Goal: Information Seeking & Learning: Learn about a topic

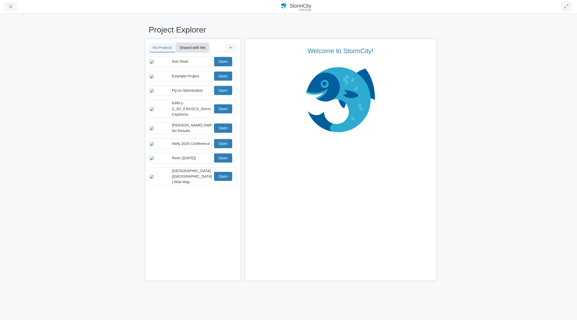
click at [195, 46] on button "Shared with Me" at bounding box center [192, 47] width 33 height 9
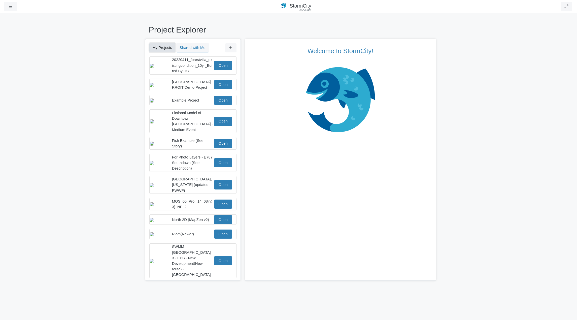
click at [161, 49] on button "My Projects" at bounding box center [162, 47] width 26 height 9
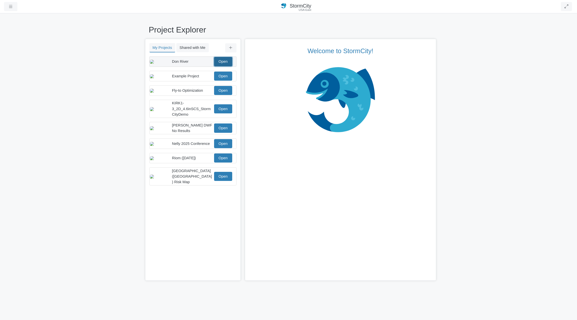
click at [221, 65] on link "Open" at bounding box center [223, 61] width 18 height 9
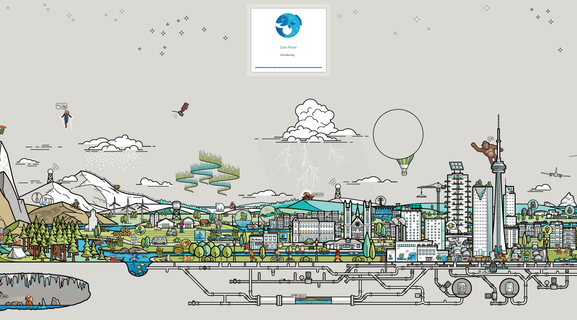
checkbox input "true"
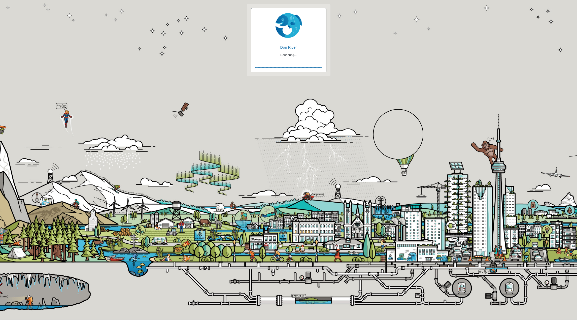
checkbox input "true"
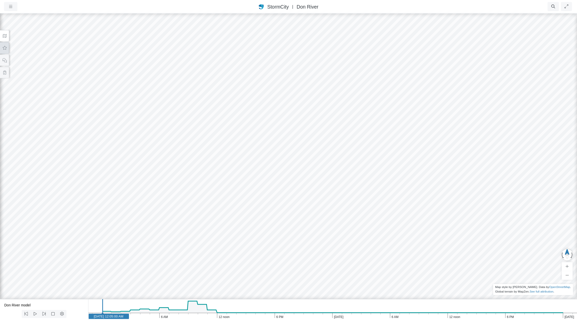
click at [6, 49] on icon at bounding box center [4, 48] width 5 height 4
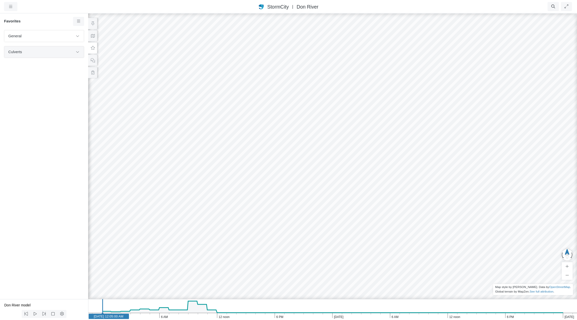
click at [67, 54] on span "Culverts" at bounding box center [40, 52] width 65 height 6
click at [78, 51] on icon at bounding box center [78, 51] width 4 height 3
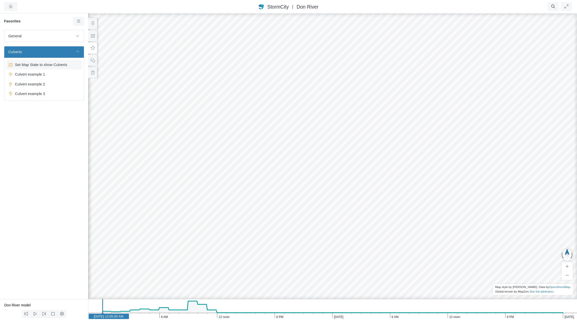
click at [41, 64] on span "Set Map State to show Culverts" at bounding box center [44, 65] width 63 height 6
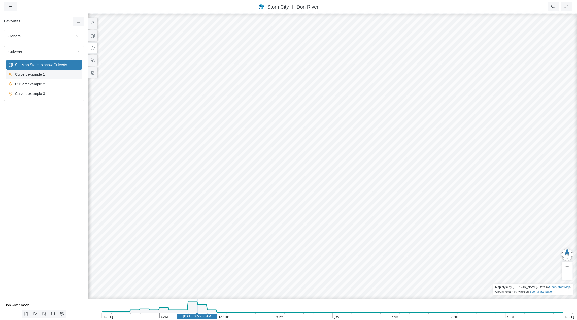
click at [39, 74] on span "Culvert example 1" at bounding box center [44, 75] width 63 height 6
click at [181, 305] on icon "Apr 22, 2005 6 PM 12 noon 6 AM Apr 21, 2005 6 PM 12 noon 6 AM Apr 20, 2005 Apr …" at bounding box center [332, 309] width 489 height 21
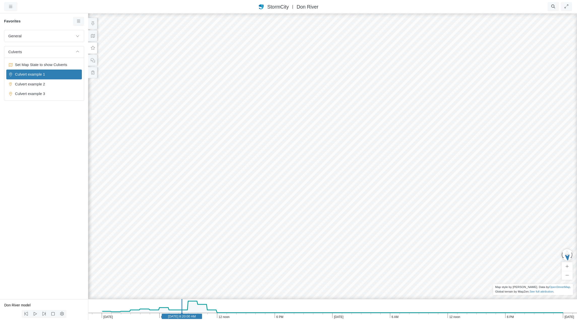
click at [120, 307] on icon "Apr 22, 2005 6 PM 12 noon 6 AM Apr 21, 2005 6 PM 12 noon 6 AM Apr 20, 2005 Apr …" at bounding box center [332, 309] width 489 height 21
click at [46, 313] on icon at bounding box center [44, 314] width 5 height 4
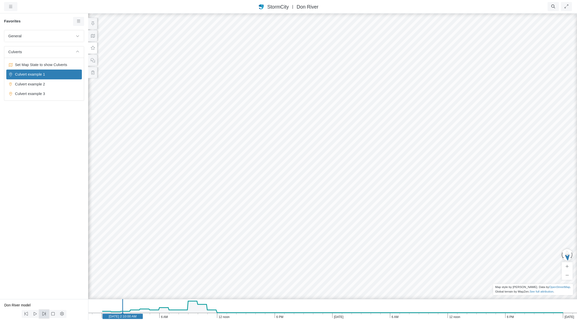
click at [46, 313] on icon at bounding box center [44, 314] width 5 height 4
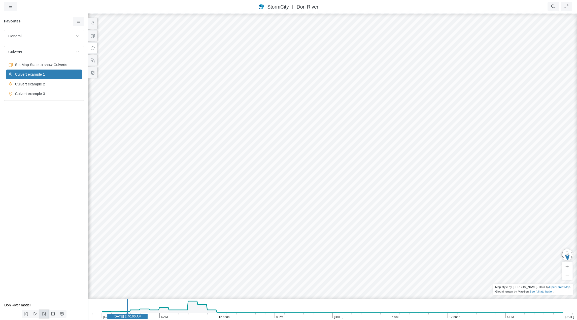
click at [46, 313] on icon at bounding box center [44, 314] width 5 height 4
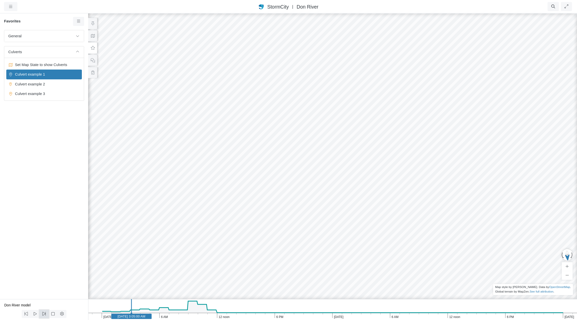
click at [46, 313] on icon at bounding box center [44, 314] width 5 height 4
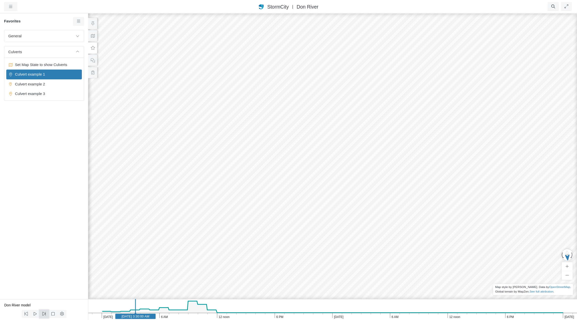
click at [46, 313] on icon at bounding box center [44, 314] width 5 height 4
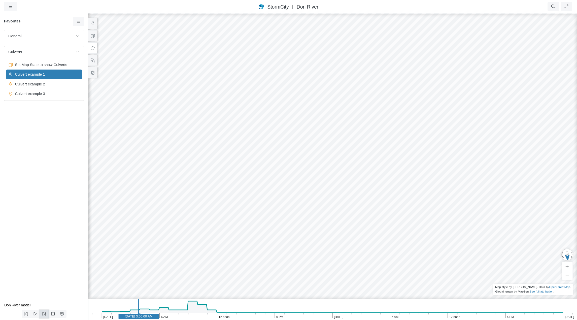
click at [46, 313] on icon at bounding box center [44, 314] width 5 height 4
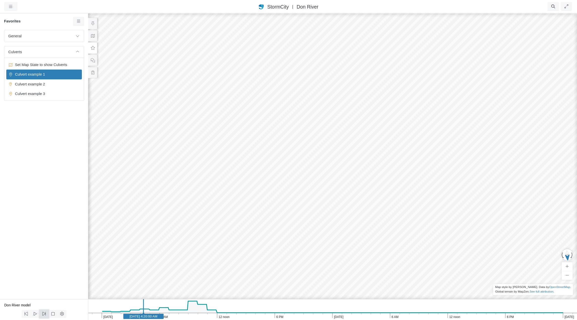
click at [46, 313] on icon at bounding box center [44, 314] width 5 height 4
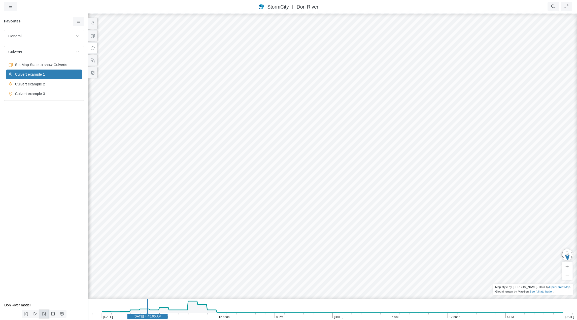
click at [46, 313] on icon at bounding box center [44, 314] width 5 height 4
click at [26, 314] on icon at bounding box center [26, 314] width 5 height 4
drag, startPoint x: 451, startPoint y: 187, endPoint x: 218, endPoint y: 171, distance: 233.1
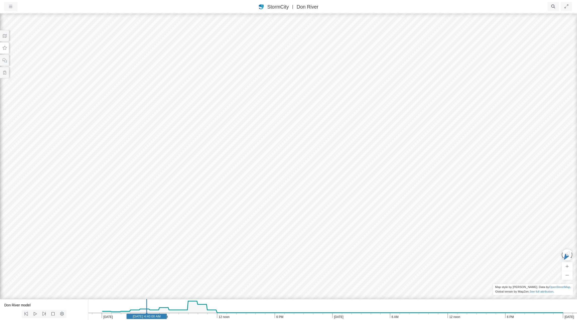
drag, startPoint x: 219, startPoint y: 171, endPoint x: 271, endPoint y: 247, distance: 91.9
drag, startPoint x: 424, startPoint y: 189, endPoint x: 375, endPoint y: 253, distance: 80.5
drag, startPoint x: 375, startPoint y: 251, endPoint x: 303, endPoint y: 125, distance: 145.7
click at [303, 125] on div at bounding box center [288, 166] width 577 height 307
drag, startPoint x: 301, startPoint y: 177, endPoint x: 386, endPoint y: 61, distance: 143.4
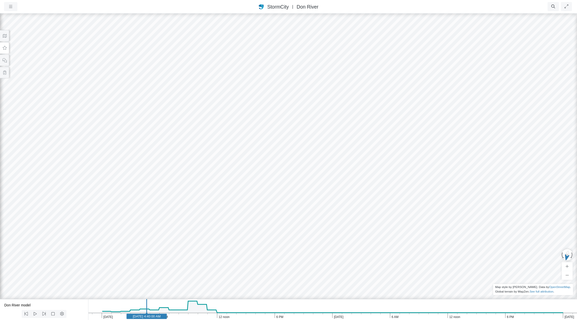
drag, startPoint x: 330, startPoint y: 55, endPoint x: 334, endPoint y: 60, distance: 6.7
click at [334, 60] on div at bounding box center [288, 166] width 577 height 307
click at [2, 46] on icon at bounding box center [4, 48] width 5 height 4
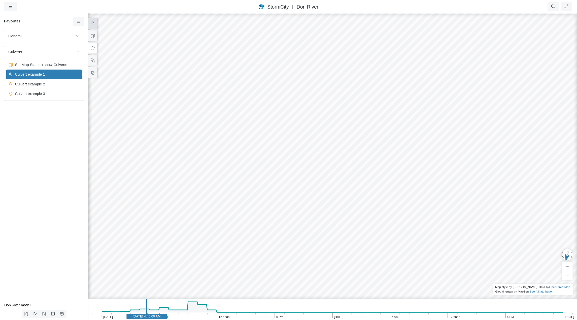
click at [93, 22] on icon at bounding box center [92, 24] width 5 height 4
click at [41, 84] on span "Culvert example 2" at bounding box center [44, 84] width 63 height 6
drag, startPoint x: 355, startPoint y: 227, endPoint x: 315, endPoint y: 229, distance: 39.4
click at [37, 95] on span "Culvert example 3" at bounding box center [44, 94] width 63 height 6
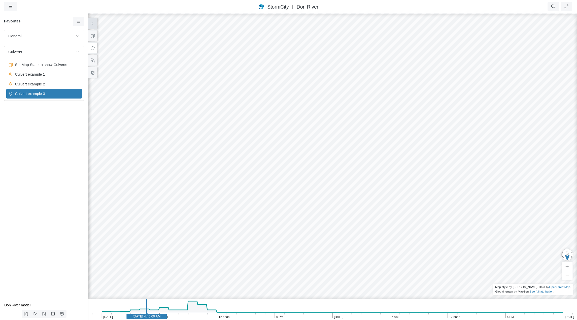
drag, startPoint x: 328, startPoint y: 193, endPoint x: 268, endPoint y: 178, distance: 62.7
drag, startPoint x: 457, startPoint y: 177, endPoint x: 436, endPoint y: 178, distance: 21.2
drag, startPoint x: 424, startPoint y: 173, endPoint x: 430, endPoint y: 196, distance: 23.8
drag, startPoint x: 210, startPoint y: 101, endPoint x: 223, endPoint y: 205, distance: 104.9
click at [221, 205] on div at bounding box center [332, 166] width 577 height 307
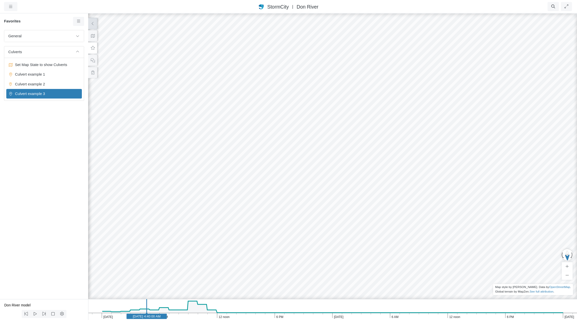
drag, startPoint x: 372, startPoint y: 85, endPoint x: 189, endPoint y: 203, distance: 217.4
click at [189, 203] on div at bounding box center [332, 166] width 577 height 307
drag, startPoint x: 362, startPoint y: 86, endPoint x: 269, endPoint y: 227, distance: 168.9
click at [269, 227] on div at bounding box center [332, 166] width 577 height 307
click at [280, 199] on div at bounding box center [332, 166] width 577 height 307
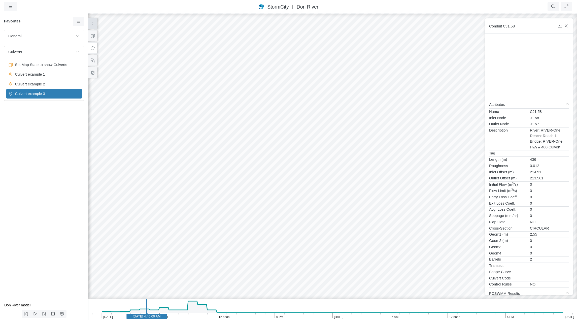
click at [305, 204] on div at bounding box center [332, 166] width 577 height 307
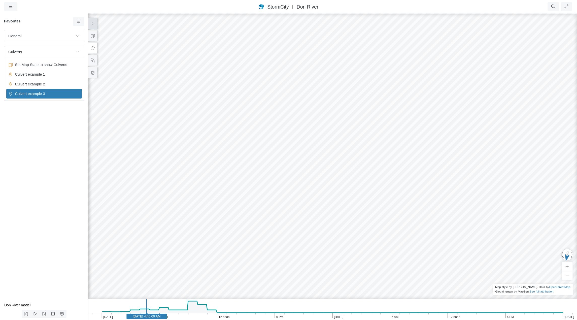
drag, startPoint x: 313, startPoint y: 209, endPoint x: 194, endPoint y: 196, distance: 119.9
drag, startPoint x: 398, startPoint y: 229, endPoint x: 357, endPoint y: 225, distance: 41.3
click at [211, 200] on div at bounding box center [332, 166] width 577 height 307
drag, startPoint x: 482, startPoint y: 260, endPoint x: 400, endPoint y: 176, distance: 117.4
click at [400, 176] on div at bounding box center [332, 166] width 577 height 307
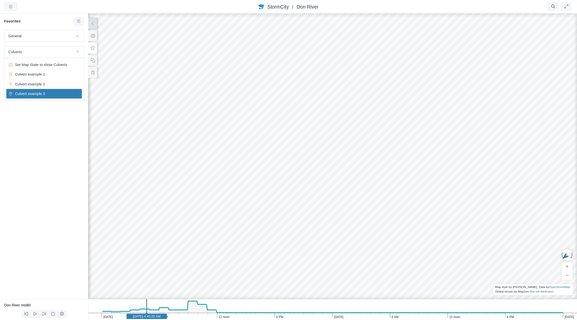
drag, startPoint x: 476, startPoint y: 181, endPoint x: 328, endPoint y: 159, distance: 150.1
drag, startPoint x: 388, startPoint y: 175, endPoint x: 363, endPoint y: 170, distance: 25.4
drag, startPoint x: 363, startPoint y: 170, endPoint x: 534, endPoint y: 217, distance: 177.9
drag, startPoint x: 321, startPoint y: 108, endPoint x: 315, endPoint y: 87, distance: 22.1
drag, startPoint x: 349, startPoint y: 82, endPoint x: 331, endPoint y: 112, distance: 35.5
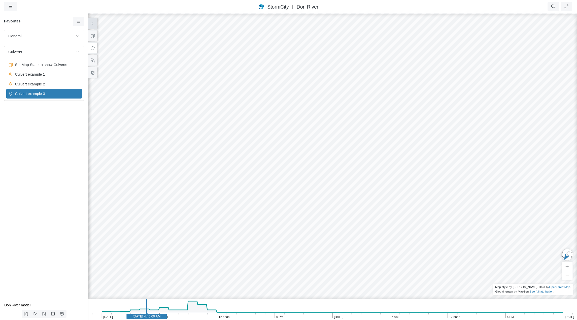
click at [330, 99] on div at bounding box center [332, 166] width 577 height 307
drag, startPoint x: 330, startPoint y: 120, endPoint x: 303, endPoint y: 193, distance: 76.8
drag, startPoint x: 296, startPoint y: 196, endPoint x: 428, endPoint y: 66, distance: 185.5
click at [434, 68] on div at bounding box center [332, 166] width 577 height 307
drag, startPoint x: 403, startPoint y: 77, endPoint x: 356, endPoint y: 136, distance: 75.4
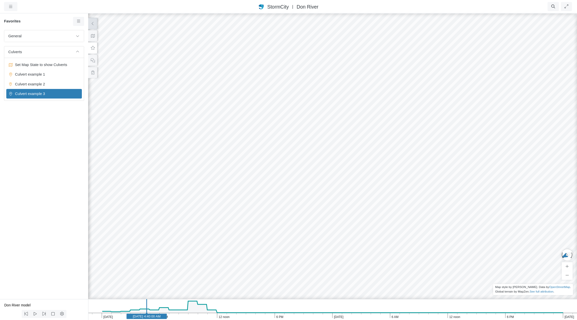
click at [357, 136] on div at bounding box center [332, 166] width 577 height 307
click at [338, 141] on div at bounding box center [332, 166] width 577 height 307
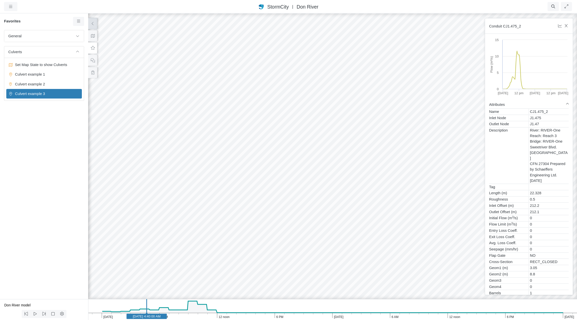
click at [348, 160] on div at bounding box center [332, 166] width 577 height 307
click at [342, 139] on div at bounding box center [332, 166] width 577 height 307
drag, startPoint x: 262, startPoint y: 234, endPoint x: 341, endPoint y: 175, distance: 98.8
click at [341, 175] on div at bounding box center [332, 166] width 577 height 307
drag, startPoint x: 305, startPoint y: 243, endPoint x: 424, endPoint y: 167, distance: 141.6
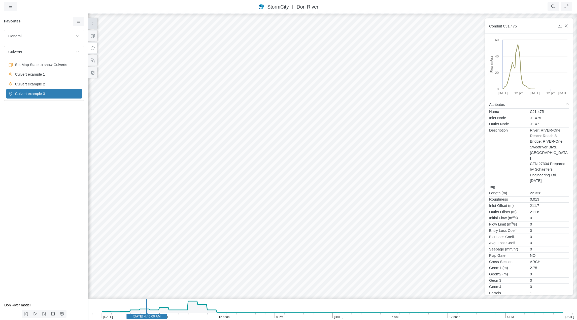
click at [193, 308] on icon "Apr 22, 2005 6 PM 12 noon 6 AM Apr 21, 2005 6 PM 12 noon 6 AM Apr 20, 2005 Apr …" at bounding box center [332, 309] width 489 height 21
drag, startPoint x: 355, startPoint y: 178, endPoint x: 206, endPoint y: 164, distance: 149.3
drag, startPoint x: 213, startPoint y: 160, endPoint x: 377, endPoint y: 173, distance: 165.4
drag, startPoint x: 362, startPoint y: 194, endPoint x: 406, endPoint y: 224, distance: 53.4
drag, startPoint x: 213, startPoint y: 241, endPoint x: 457, endPoint y: 181, distance: 250.3
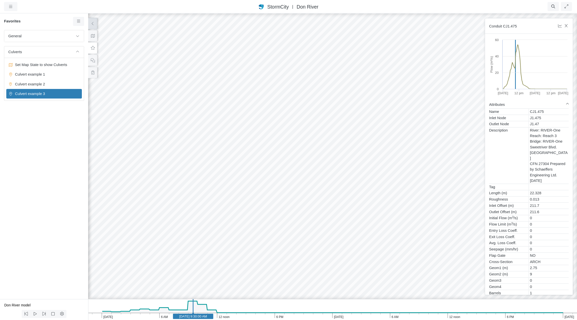
click at [457, 181] on div at bounding box center [332, 166] width 577 height 307
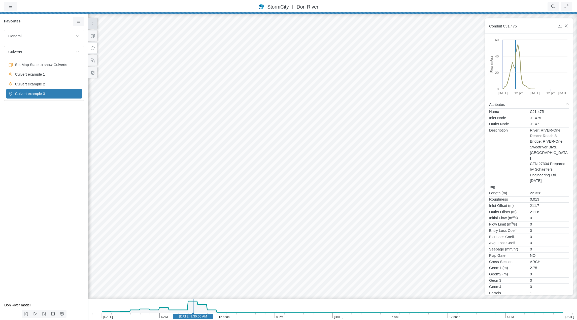
drag, startPoint x: 353, startPoint y: 179, endPoint x: 349, endPoint y: 168, distance: 11.4
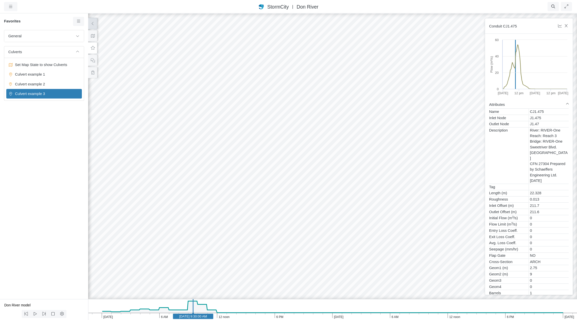
drag, startPoint x: 259, startPoint y: 97, endPoint x: 311, endPoint y: 146, distance: 71.0
click at [311, 146] on div at bounding box center [332, 166] width 577 height 307
drag, startPoint x: 329, startPoint y: 134, endPoint x: 182, endPoint y: 148, distance: 147.8
drag, startPoint x: 253, startPoint y: 86, endPoint x: 294, endPoint y: 216, distance: 136.7
click at [294, 216] on div at bounding box center [332, 166] width 577 height 307
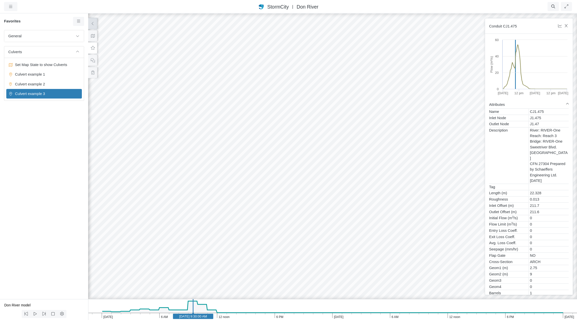
drag, startPoint x: 291, startPoint y: 170, endPoint x: 297, endPoint y: 231, distance: 61.8
click at [297, 231] on div at bounding box center [332, 166] width 577 height 307
drag, startPoint x: 292, startPoint y: 135, endPoint x: 293, endPoint y: 216, distance: 81.6
click at [293, 216] on div at bounding box center [332, 166] width 577 height 307
drag, startPoint x: 293, startPoint y: 210, endPoint x: 306, endPoint y: 219, distance: 15.7
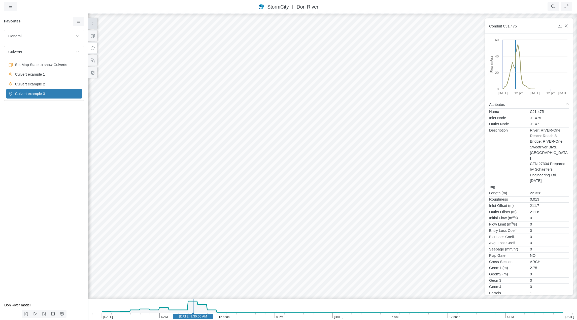
drag, startPoint x: 331, startPoint y: 115, endPoint x: 285, endPoint y: 230, distance: 123.7
click at [285, 230] on div at bounding box center [332, 166] width 577 height 307
drag, startPoint x: 335, startPoint y: 143, endPoint x: 307, endPoint y: 226, distance: 86.9
click at [307, 226] on div at bounding box center [332, 166] width 577 height 307
drag, startPoint x: 318, startPoint y: 194, endPoint x: 337, endPoint y: 168, distance: 32.3
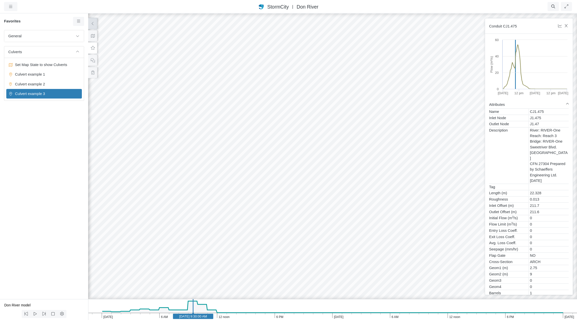
drag, startPoint x: 337, startPoint y: 100, endPoint x: 375, endPoint y: 211, distance: 118.3
click at [375, 211] on div at bounding box center [332, 166] width 577 height 307
drag, startPoint x: 376, startPoint y: 227, endPoint x: 386, endPoint y: 243, distance: 19.3
click at [376, 215] on div at bounding box center [332, 166] width 577 height 307
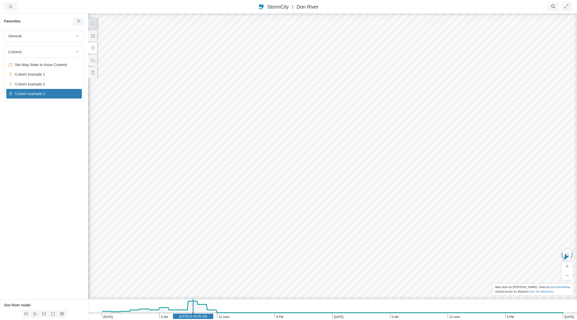
drag, startPoint x: 379, startPoint y: 200, endPoint x: 362, endPoint y: 234, distance: 38.3
click at [362, 234] on div at bounding box center [332, 166] width 577 height 307
drag, startPoint x: 378, startPoint y: 191, endPoint x: 384, endPoint y: 255, distance: 64.0
click at [384, 255] on div at bounding box center [332, 166] width 577 height 307
drag, startPoint x: 373, startPoint y: 184, endPoint x: 377, endPoint y: 287, distance: 102.9
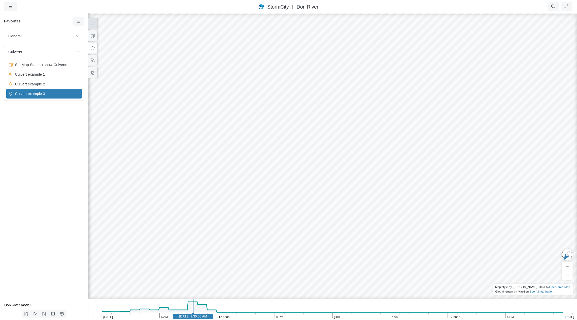
click at [377, 287] on div at bounding box center [332, 166] width 577 height 307
drag, startPoint x: 368, startPoint y: 247, endPoint x: 308, endPoint y: 213, distance: 68.8
drag, startPoint x: 380, startPoint y: 124, endPoint x: 396, endPoint y: 141, distance: 22.5
drag, startPoint x: 391, startPoint y: 88, endPoint x: 378, endPoint y: 190, distance: 102.6
click at [378, 190] on div at bounding box center [332, 166] width 577 height 307
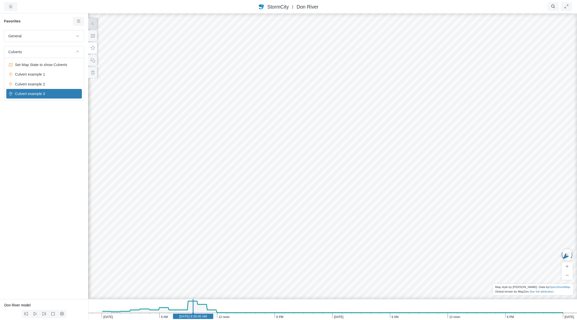
drag, startPoint x: 385, startPoint y: 125, endPoint x: 385, endPoint y: 192, distance: 66.0
click at [385, 194] on div at bounding box center [332, 166] width 577 height 307
drag, startPoint x: 346, startPoint y: 199, endPoint x: 379, endPoint y: 192, distance: 33.4
click at [441, 159] on span "Google Street View" at bounding box center [441, 159] width 32 height 4
click at [11, 7] on icon "button" at bounding box center [10, 7] width 5 height 4
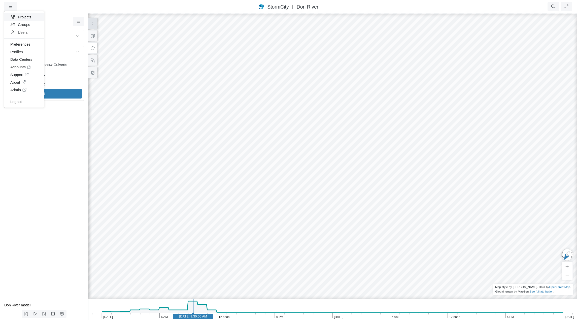
click at [22, 16] on link "Projects" at bounding box center [24, 17] width 40 height 8
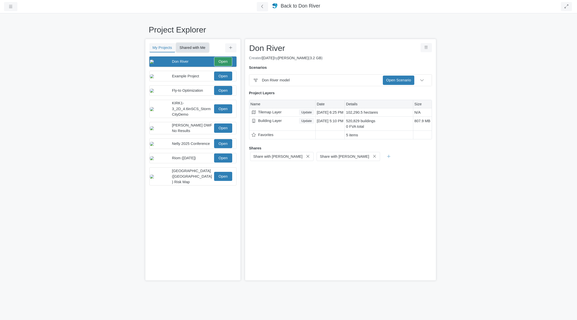
click at [196, 47] on button "Shared with Me" at bounding box center [192, 47] width 33 height 9
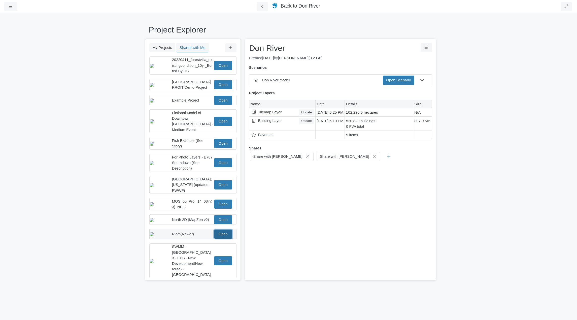
click at [226, 232] on link "Open" at bounding box center [223, 234] width 18 height 9
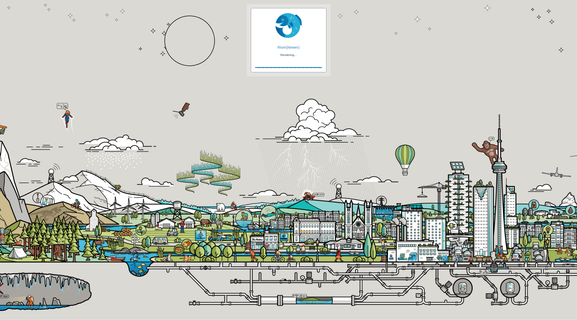
checkbox input "true"
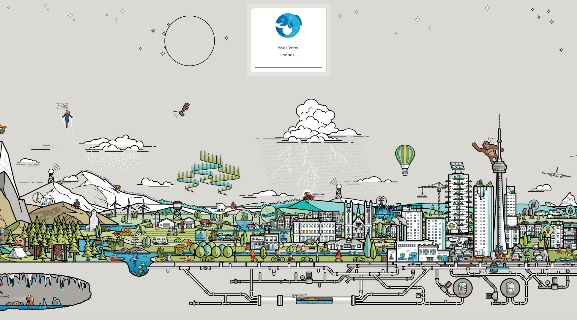
checkbox input "true"
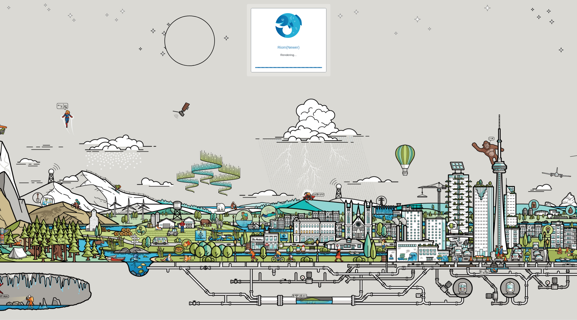
checkbox input "false"
checkbox input "true"
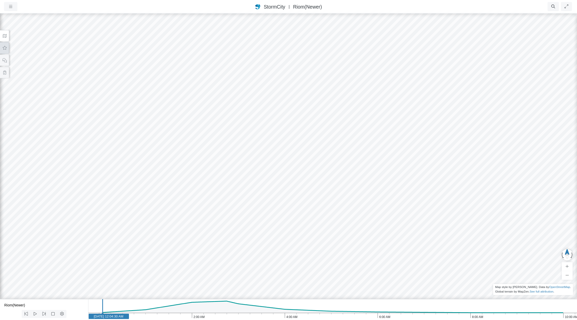
click at [6, 47] on icon at bounding box center [4, 48] width 5 height 4
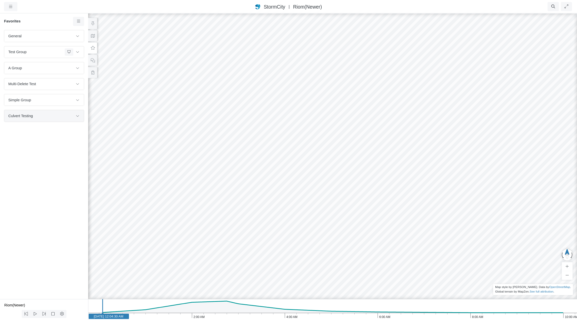
click at [69, 118] on span "Culvert Testing" at bounding box center [40, 116] width 65 height 6
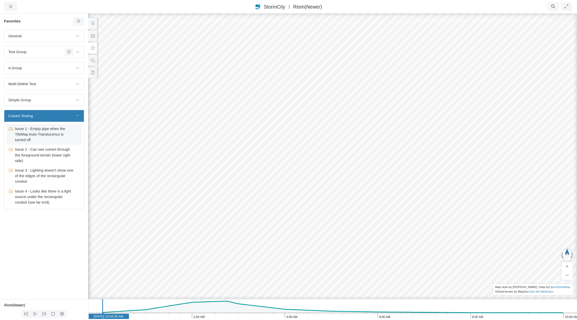
click at [50, 135] on span "Issue 1 - Empty pipe when the TileMap Auto-Translucency is turned off" at bounding box center [44, 134] width 63 height 17
checkbox input "false"
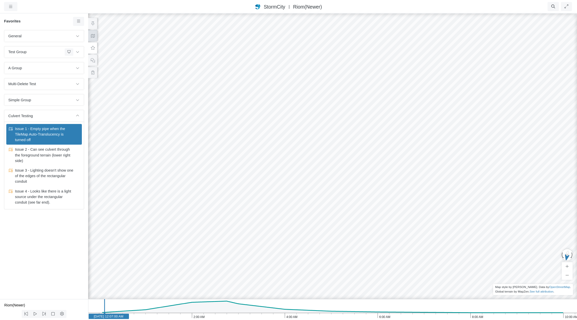
click at [93, 37] on icon at bounding box center [93, 36] width 4 height 4
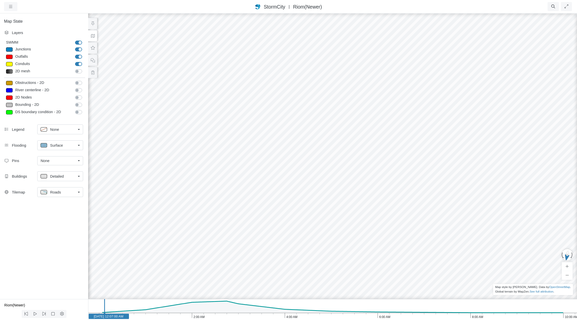
click at [78, 191] on link "Roads" at bounding box center [60, 192] width 46 height 10
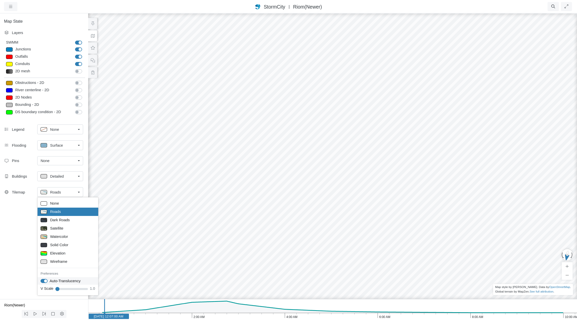
click at [50, 281] on label "Auto-Translucency" at bounding box center [65, 281] width 31 height 6
checkbox input "false"
click at [23, 230] on div "Map State Layers SWMM SWMM [GEOGRAPHIC_DATA] [GEOGRAPHIC_DATA] Outfalls Dividers" at bounding box center [44, 156] width 88 height 286
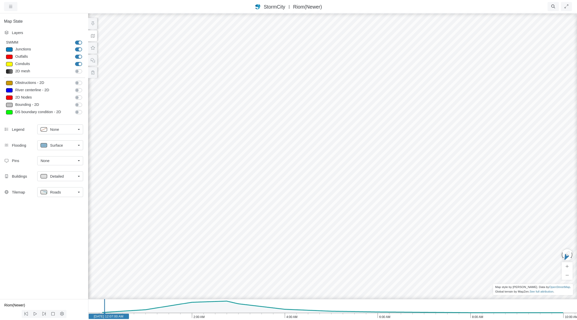
drag, startPoint x: 360, startPoint y: 175, endPoint x: 302, endPoint y: 176, distance: 58.5
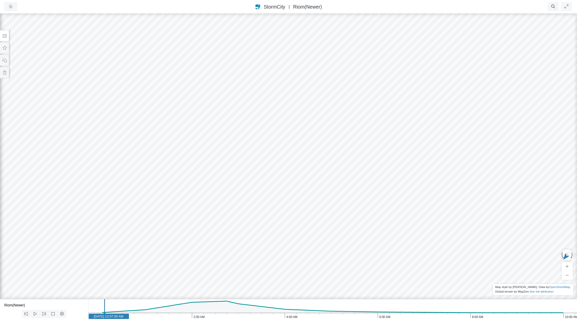
drag, startPoint x: 408, startPoint y: 160, endPoint x: 394, endPoint y: 161, distance: 14.9
click at [4, 47] on icon at bounding box center [4, 48] width 5 height 4
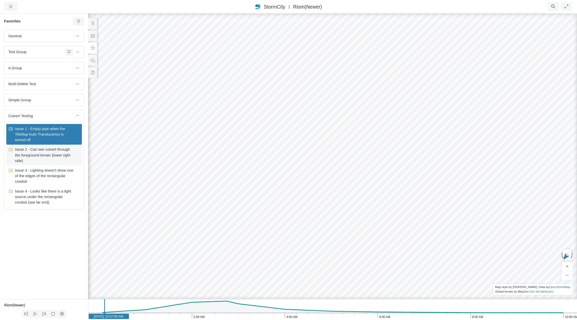
click at [41, 156] on span "Issue 2 - Can see culvert through the foreground terrain (lower right side)" at bounding box center [44, 155] width 63 height 17
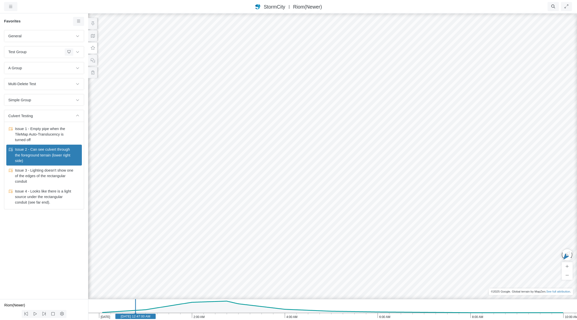
drag, startPoint x: 341, startPoint y: 214, endPoint x: 374, endPoint y: 183, distance: 45.1
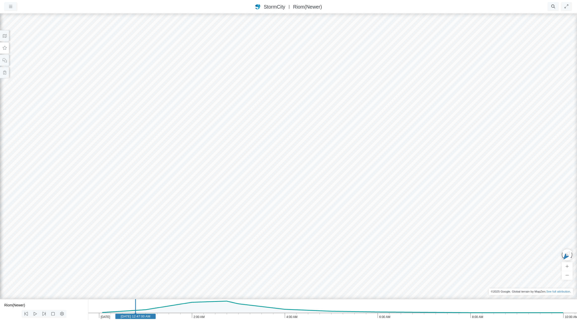
click at [4, 48] on icon at bounding box center [5, 48] width 4 height 4
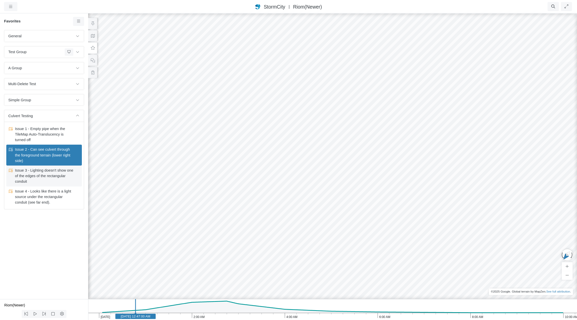
click at [50, 175] on span "Issue 3 - Lighting doesn't show one of the edges of the rectangular conduit" at bounding box center [44, 176] width 63 height 17
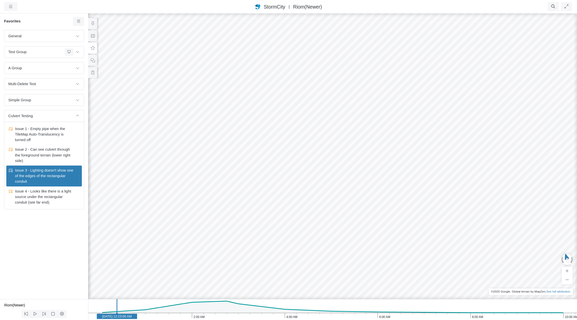
drag, startPoint x: 406, startPoint y: 202, endPoint x: 363, endPoint y: 211, distance: 44.0
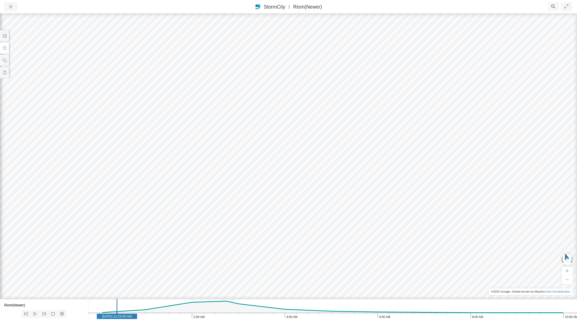
click at [6, 48] on icon at bounding box center [4, 48] width 5 height 4
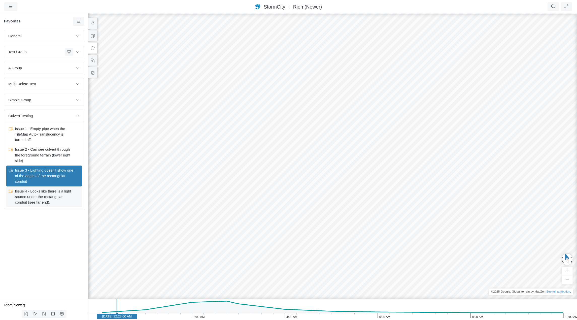
click at [52, 198] on span "Issue 4 - Looks like there is a light source under the rectangular conduit (see…" at bounding box center [44, 196] width 63 height 17
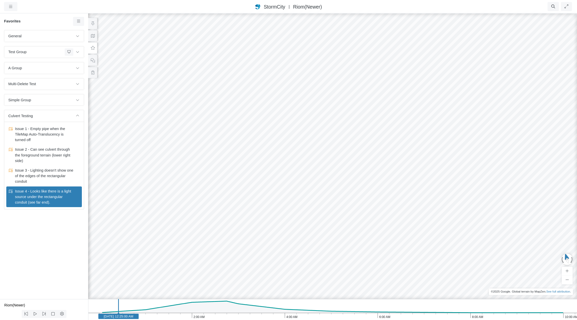
drag, startPoint x: 250, startPoint y: 183, endPoint x: 261, endPoint y: 211, distance: 29.6
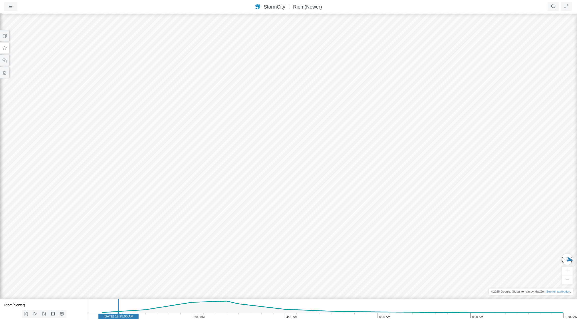
drag, startPoint x: 303, startPoint y: 174, endPoint x: 273, endPoint y: 211, distance: 47.4
drag, startPoint x: 405, startPoint y: 127, endPoint x: 375, endPoint y: 211, distance: 89.9
click at [375, 211] on div at bounding box center [288, 166] width 577 height 307
drag, startPoint x: 428, startPoint y: 198, endPoint x: 113, endPoint y: 208, distance: 315.1
drag, startPoint x: 218, startPoint y: 189, endPoint x: 193, endPoint y: 155, distance: 41.7
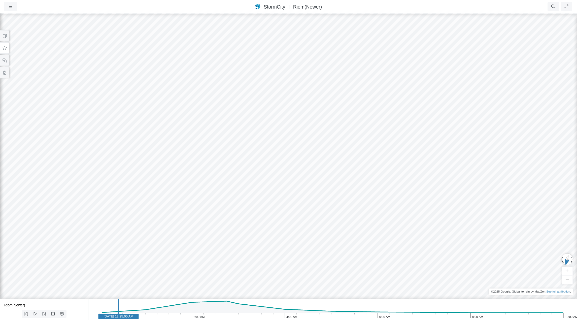
drag, startPoint x: 171, startPoint y: 181, endPoint x: 183, endPoint y: 220, distance: 41.0
drag, startPoint x: 201, startPoint y: 222, endPoint x: 158, endPoint y: 176, distance: 62.8
drag, startPoint x: 150, startPoint y: 200, endPoint x: 182, endPoint y: 197, distance: 31.4
click at [6, 37] on icon at bounding box center [5, 36] width 4 height 4
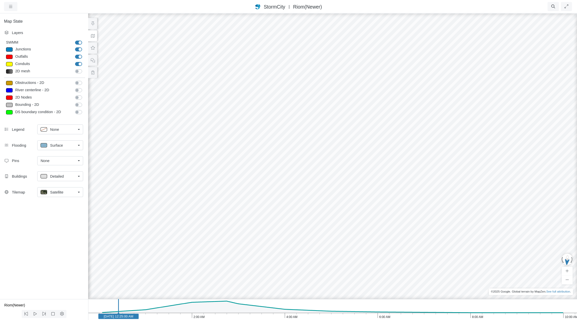
click at [78, 191] on link "Satellite" at bounding box center [60, 192] width 46 height 10
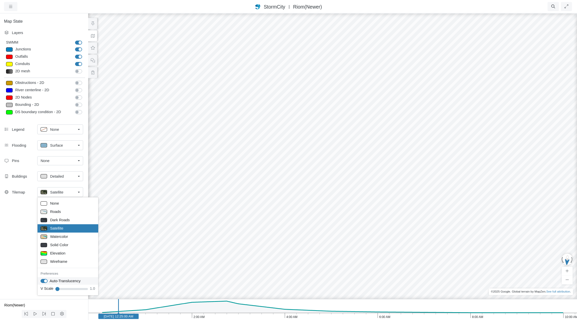
click at [50, 280] on label "Auto-Translucency" at bounding box center [65, 281] width 31 height 6
checkbox input "false"
drag, startPoint x: 275, startPoint y: 208, endPoint x: 235, endPoint y: 188, distance: 43.7
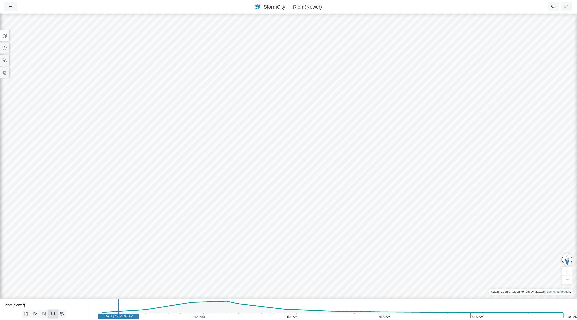
click at [52, 313] on icon at bounding box center [53, 314] width 5 height 4
click at [36, 314] on icon at bounding box center [35, 314] width 5 height 4
drag, startPoint x: 168, startPoint y: 200, endPoint x: 195, endPoint y: 230, distance: 40.7
drag, startPoint x: 240, startPoint y: 214, endPoint x: 123, endPoint y: 218, distance: 116.7
drag, startPoint x: 122, startPoint y: 212, endPoint x: 254, endPoint y: 222, distance: 131.9
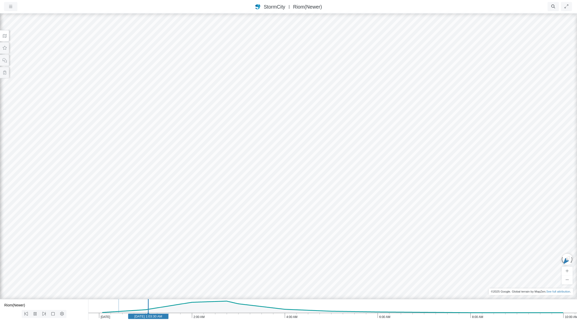
click at [254, 222] on div at bounding box center [288, 166] width 577 height 307
drag, startPoint x: 318, startPoint y: 203, endPoint x: 274, endPoint y: 213, distance: 45.5
click at [35, 313] on icon at bounding box center [35, 314] width 5 height 4
drag, startPoint x: 252, startPoint y: 200, endPoint x: 248, endPoint y: 212, distance: 13.2
click at [248, 212] on div at bounding box center [288, 166] width 577 height 307
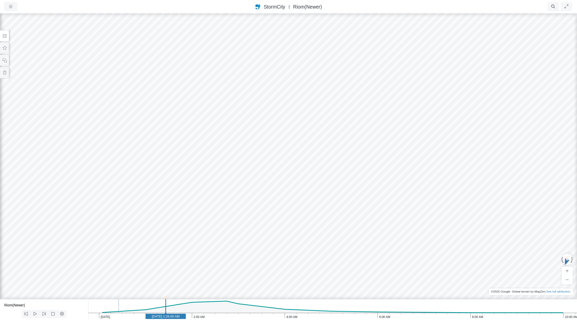
drag, startPoint x: 234, startPoint y: 237, endPoint x: 353, endPoint y: 235, distance: 118.9
